Goal: Find specific page/section: Find specific page/section

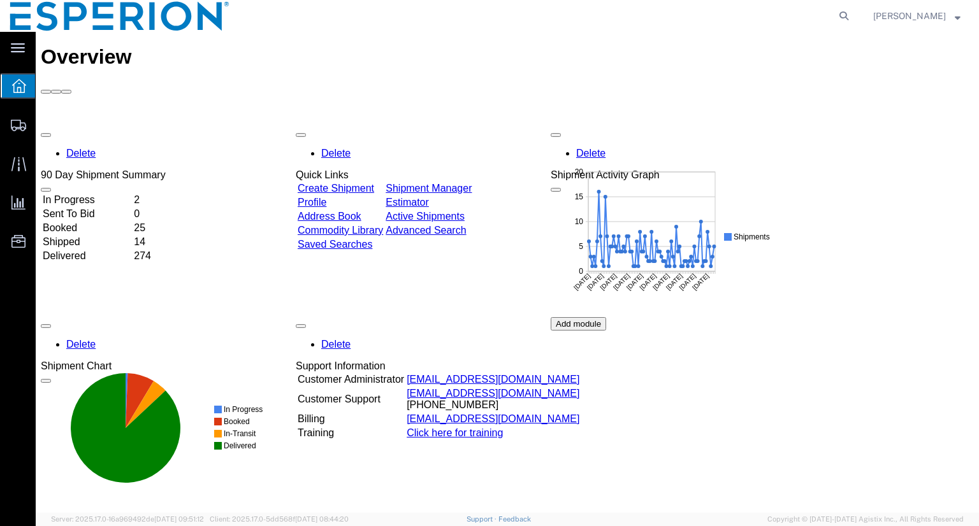
click at [357, 225] on link "Commodity Library" at bounding box center [340, 230] width 85 height 11
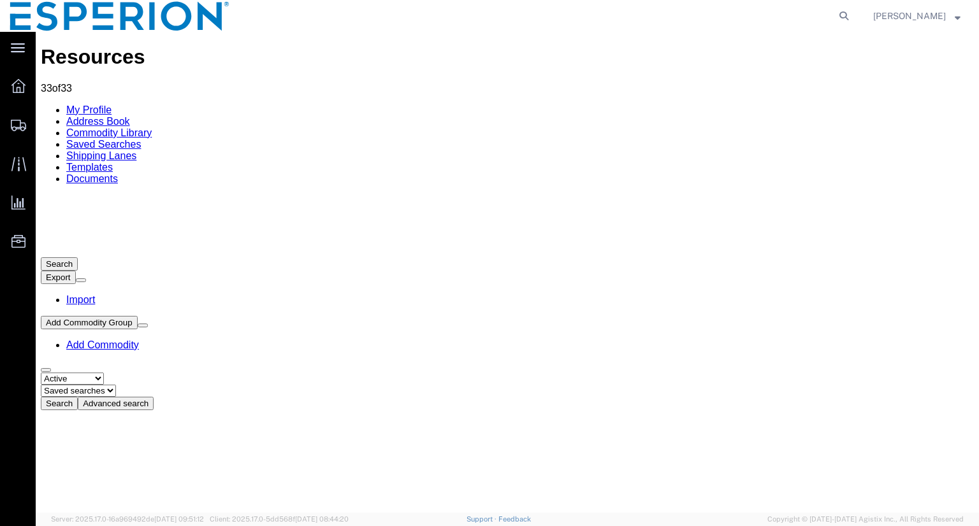
click at [118, 173] on link "Documents" at bounding box center [92, 178] width 52 height 11
